Goal: Find specific page/section: Find specific page/section

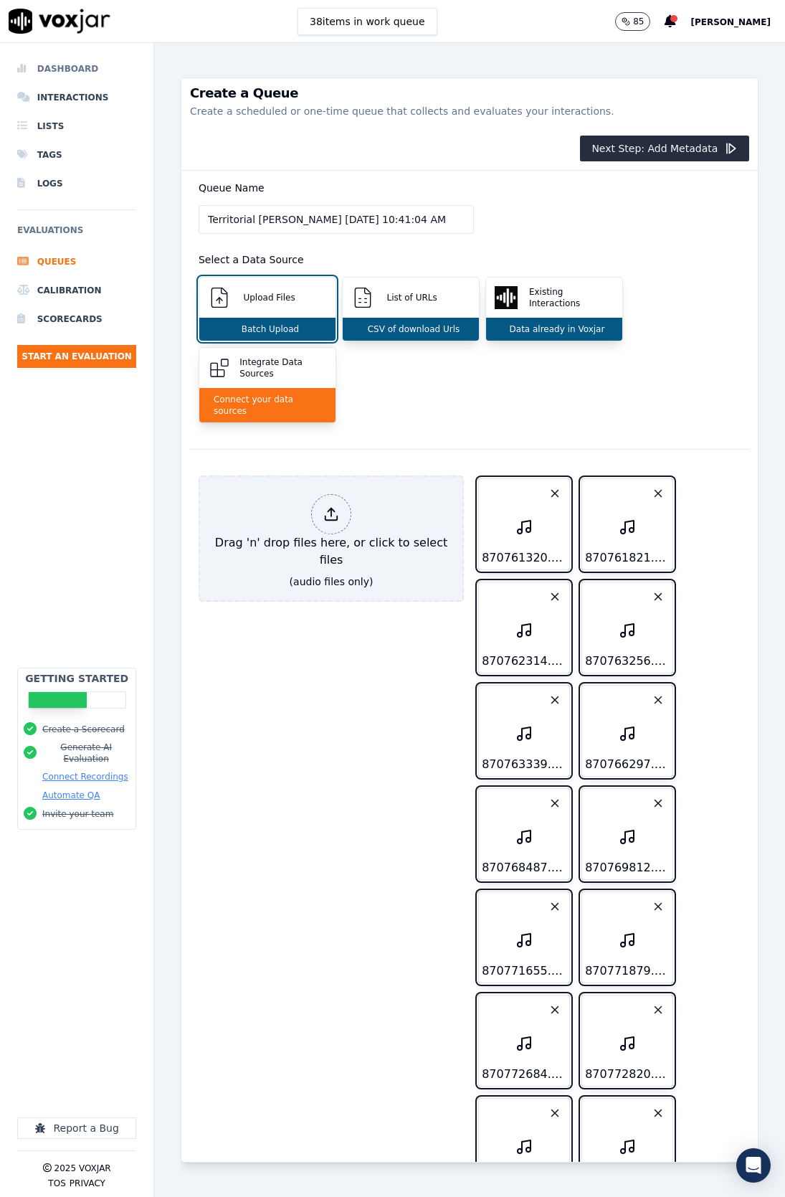
click at [43, 70] on li "Dashboard" at bounding box center [76, 68] width 119 height 29
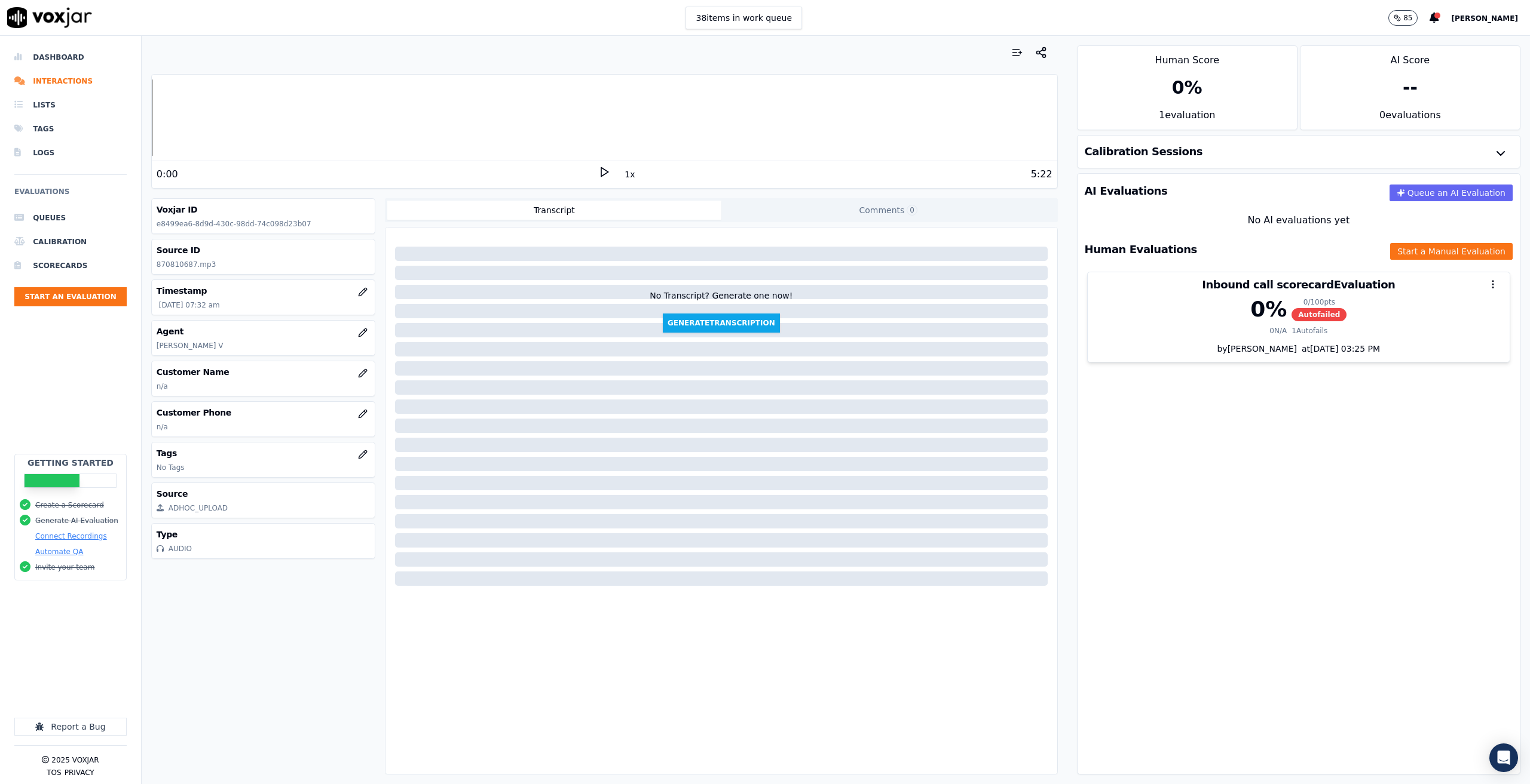
click at [598, 166] on icon at bounding box center [604, 172] width 12 height 12
click at [653, 52] on button "button" at bounding box center [1041, 52] width 24 height 24
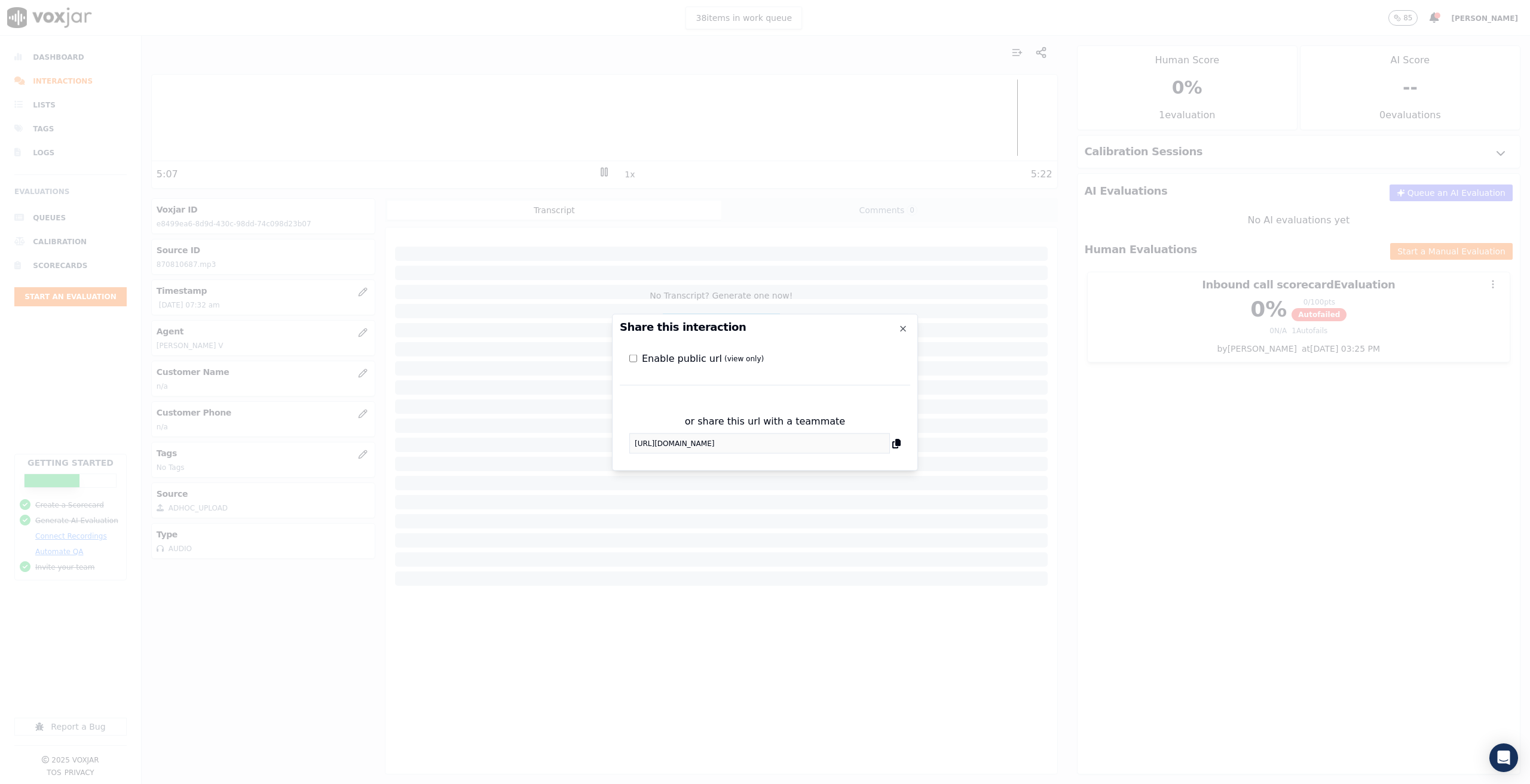
click at [653, 441] on icon at bounding box center [897, 442] width 8 height 9
click at [653, 327] on icon "button" at bounding box center [902, 328] width 9 height 9
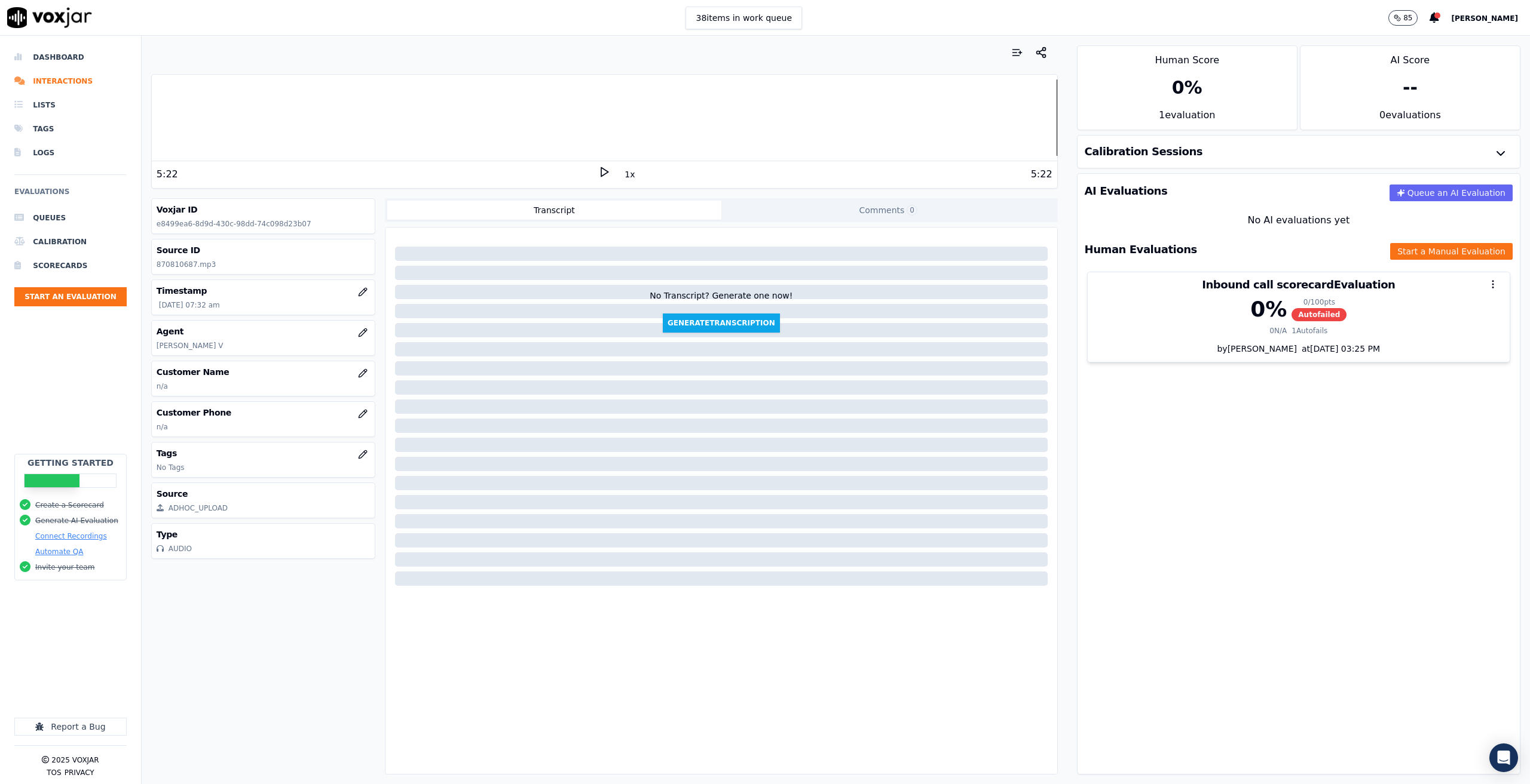
click at [187, 122] on div at bounding box center [604, 117] width 905 height 77
click at [601, 176] on polygon at bounding box center [604, 172] width 8 height 9
click at [601, 174] on rect at bounding box center [602, 171] width 2 height 7
click at [598, 171] on icon at bounding box center [604, 172] width 12 height 12
click at [598, 169] on icon at bounding box center [604, 172] width 12 height 12
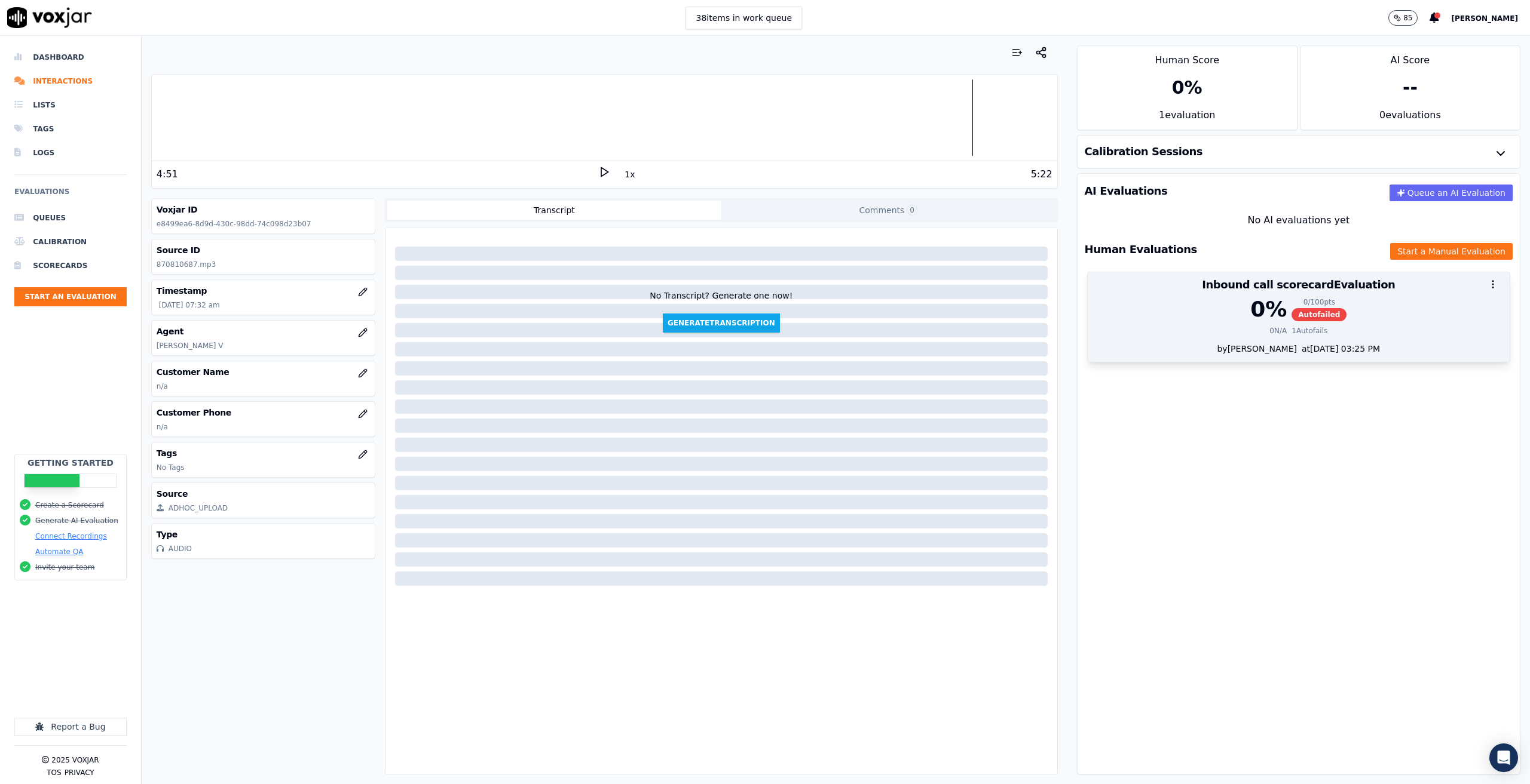
click at [653, 332] on div "0 N/A 1 Autofails" at bounding box center [1298, 330] width 408 height 9
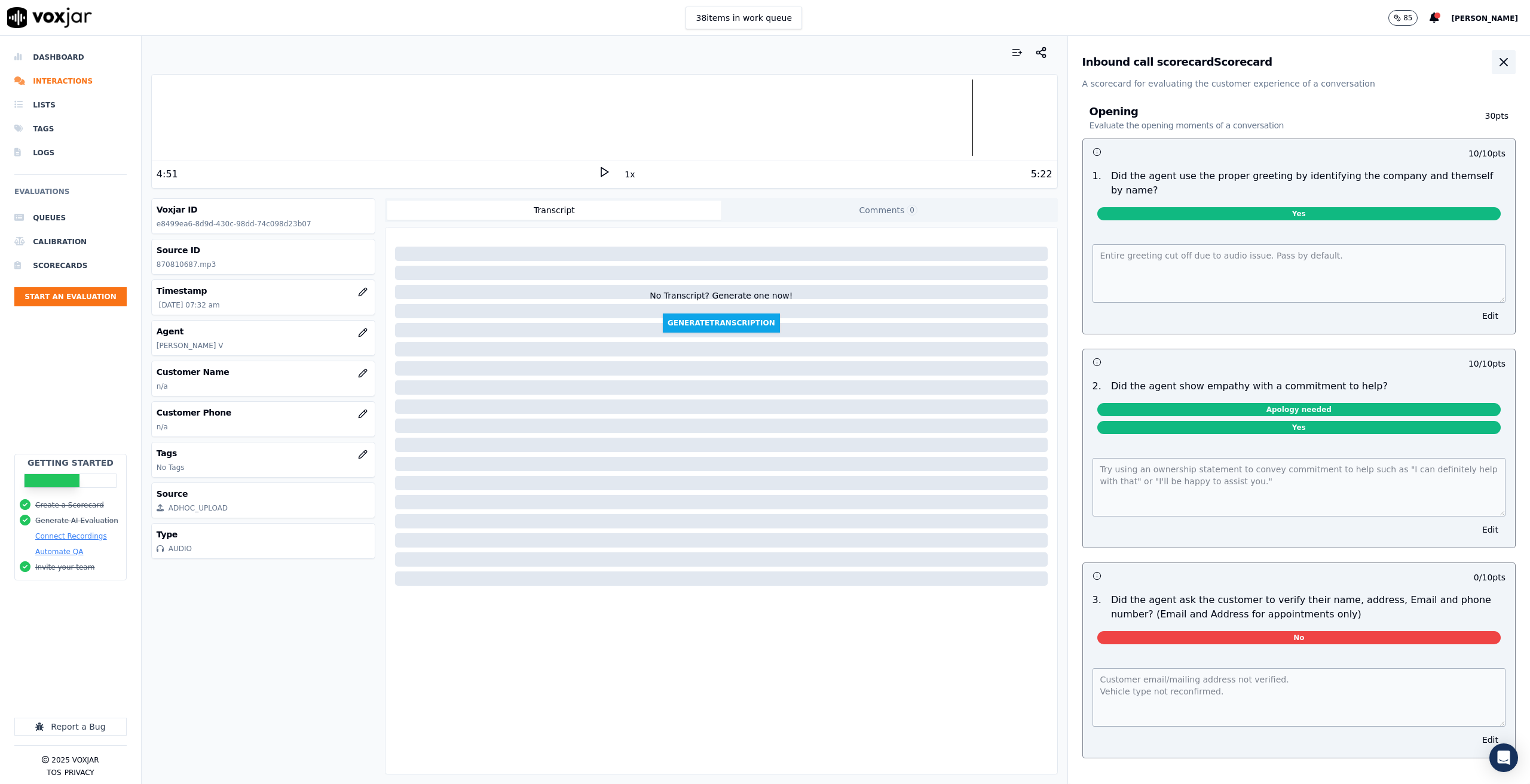
click at [653, 60] on icon "button" at bounding box center [1503, 62] width 8 height 7
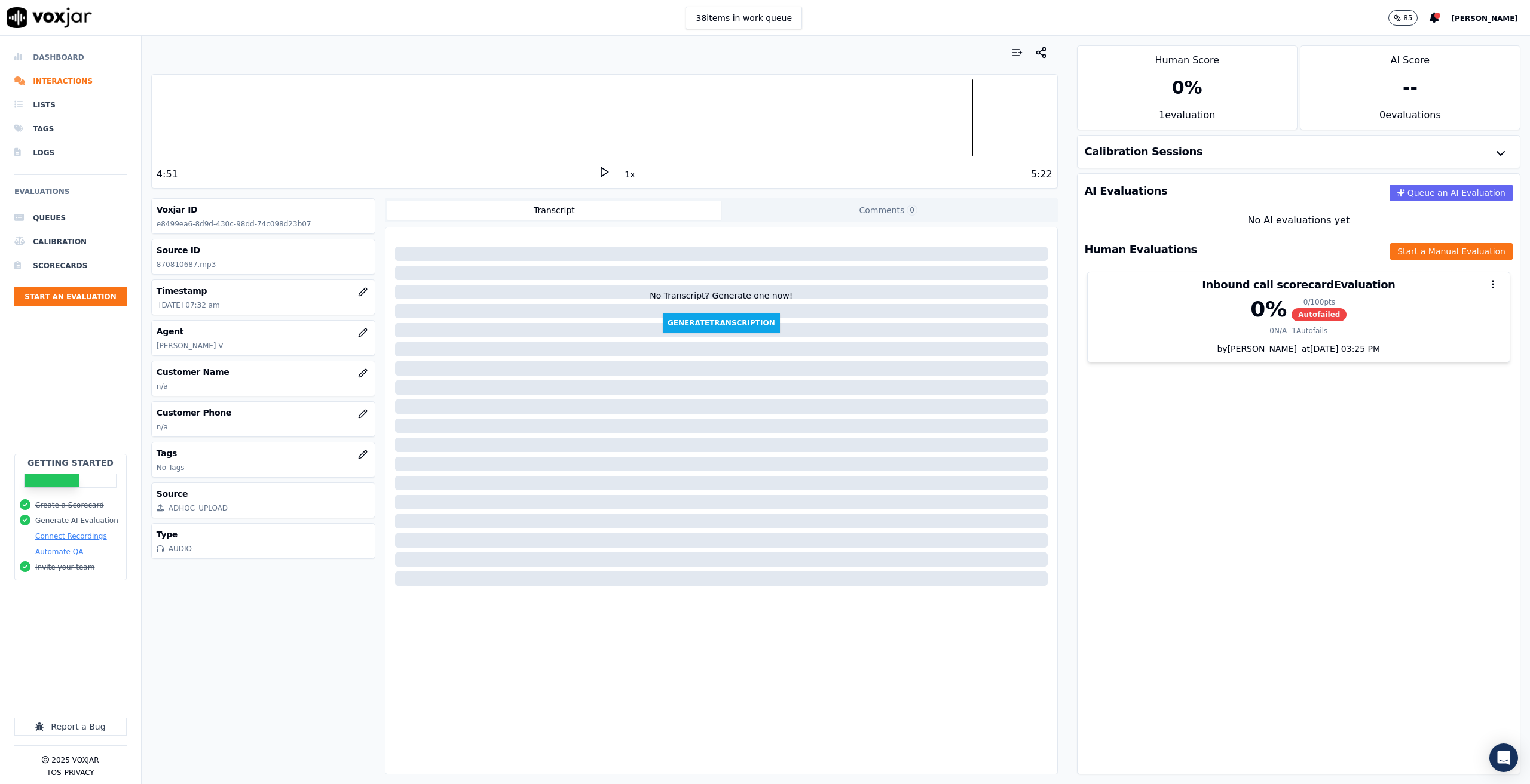
click at [62, 54] on li "Dashboard" at bounding box center [70, 57] width 112 height 24
